Goal: Task Accomplishment & Management: Complete application form

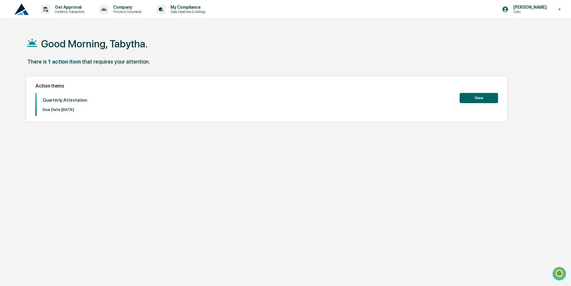
click at [491, 97] on button "View" at bounding box center [478, 98] width 38 height 10
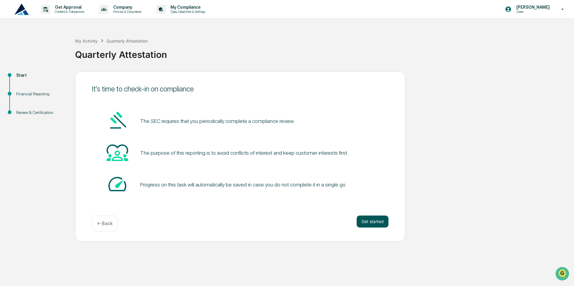
click at [379, 217] on button "Get started" at bounding box center [372, 222] width 32 height 12
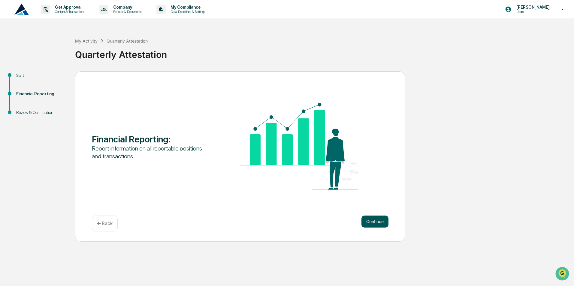
click at [368, 219] on button "Continue" at bounding box center [374, 222] width 27 height 12
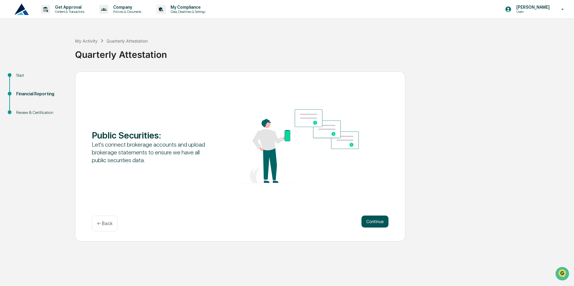
click at [381, 227] on button "Continue" at bounding box center [374, 222] width 27 height 12
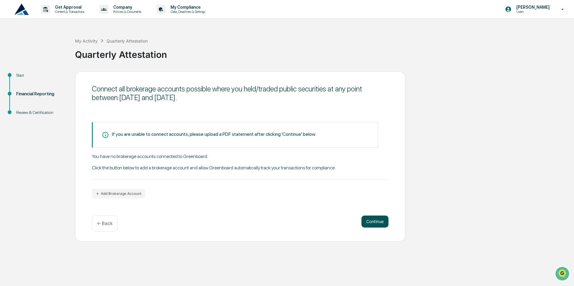
click at [373, 221] on button "Continue" at bounding box center [374, 222] width 27 height 12
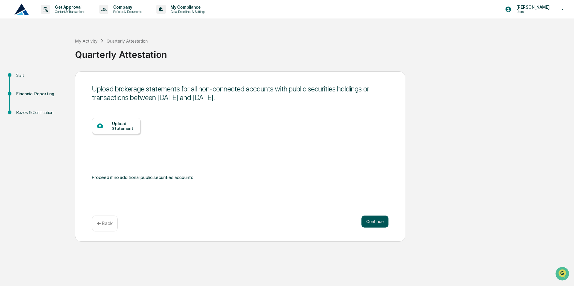
click at [373, 221] on button "Continue" at bounding box center [374, 222] width 27 height 12
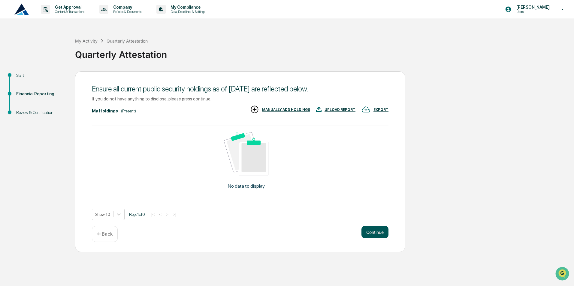
click at [377, 229] on button "Continue" at bounding box center [374, 232] width 27 height 12
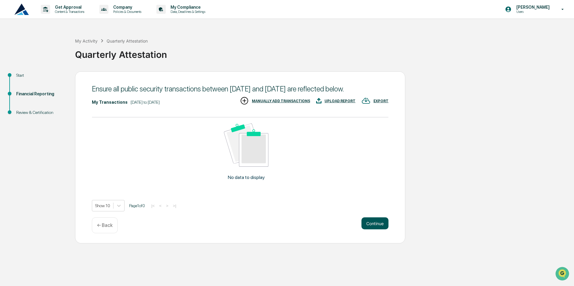
click at [378, 229] on button "Continue" at bounding box center [374, 223] width 27 height 12
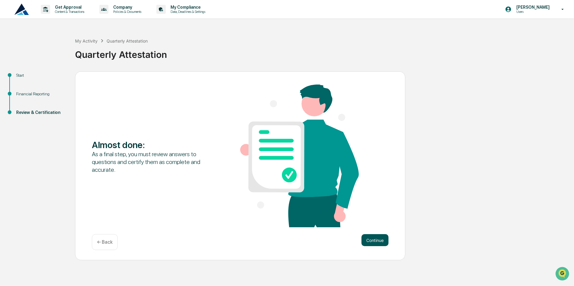
click at [373, 239] on button "Continue" at bounding box center [374, 240] width 27 height 12
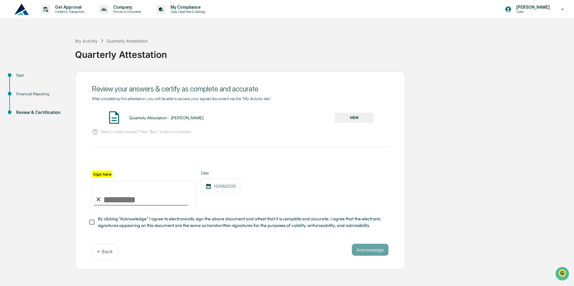
click at [125, 199] on input "Sign here" at bounding box center [144, 195] width 105 height 29
type input "**********"
click at [324, 187] on div "**********" at bounding box center [240, 190] width 296 height 39
click at [385, 253] on button "Acknowledge" at bounding box center [370, 250] width 37 height 12
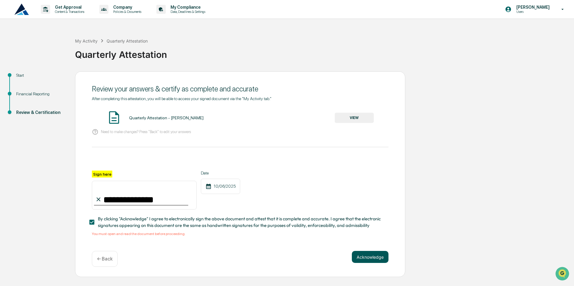
click at [383, 261] on button "Acknowledge" at bounding box center [370, 257] width 37 height 12
click at [352, 119] on button "VIEW" at bounding box center [353, 118] width 39 height 10
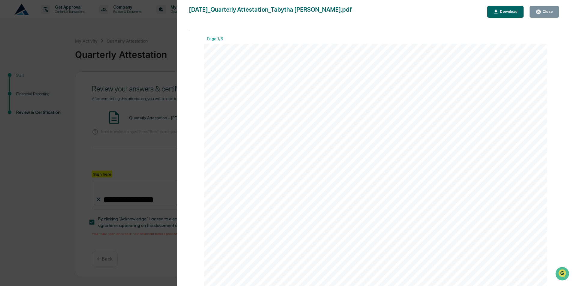
click at [536, 15] on button "Close" at bounding box center [543, 12] width 29 height 12
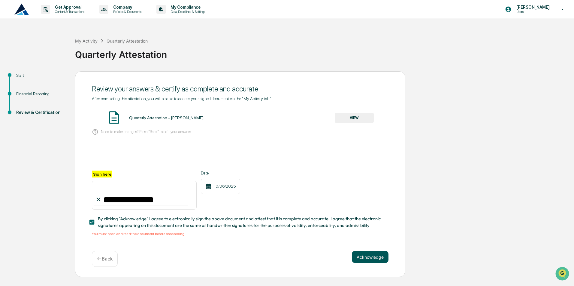
click at [371, 262] on button "Acknowledge" at bounding box center [370, 257] width 37 height 12
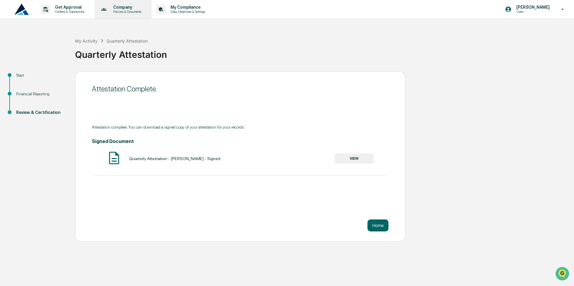
click at [144, 12] on p "Policies & Documents" at bounding box center [126, 12] width 36 height 4
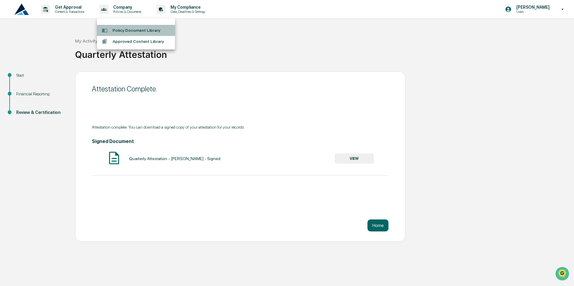
click at [153, 30] on li "Policy Document Library" at bounding box center [136, 30] width 78 height 11
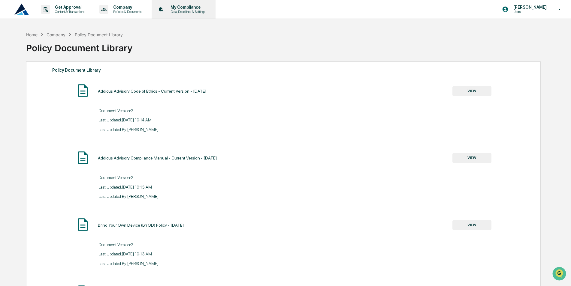
click at [193, 7] on p "My Compliance" at bounding box center [187, 7] width 43 height 5
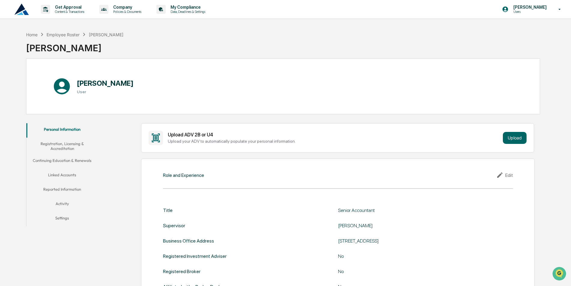
click at [82, 160] on button "Continuing Education & Renewals" at bounding box center [62, 161] width 72 height 14
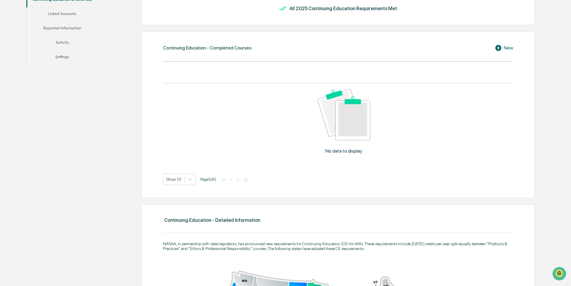
scroll to position [84, 0]
